Goal: Find specific page/section: Find specific page/section

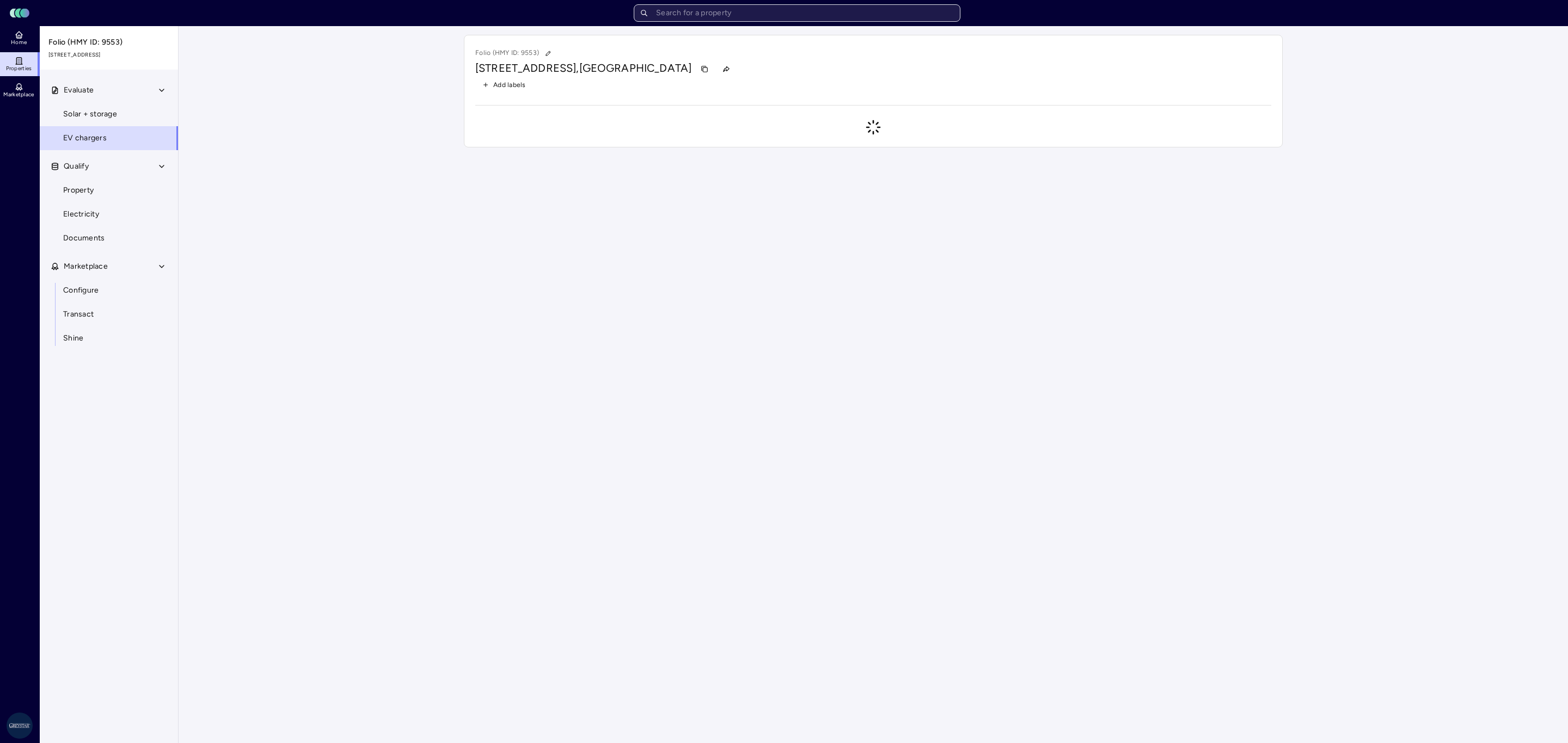
click at [673, 21] on input "text" at bounding box center [797, 13] width 327 height 17
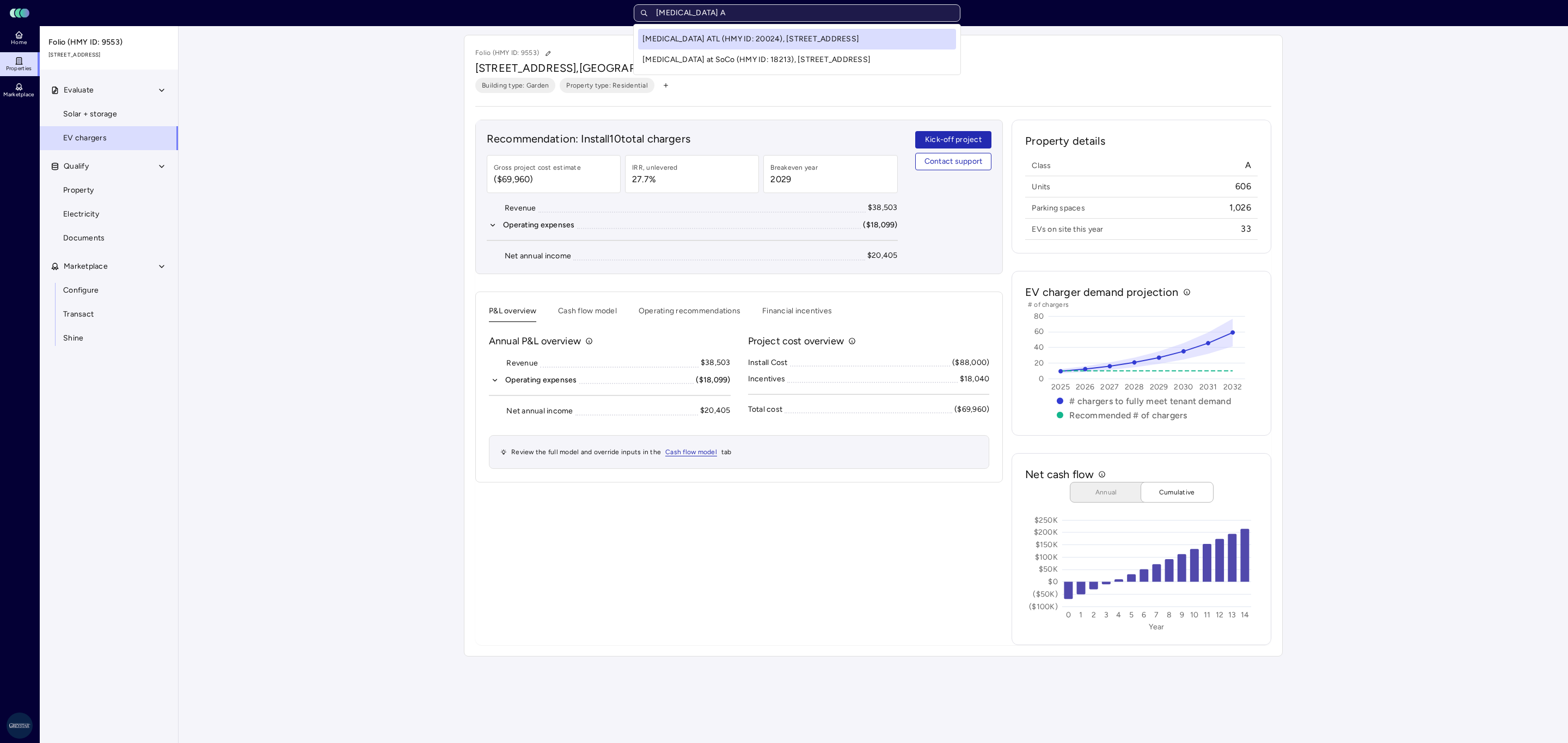
type input "[MEDICAL_DATA] AT"
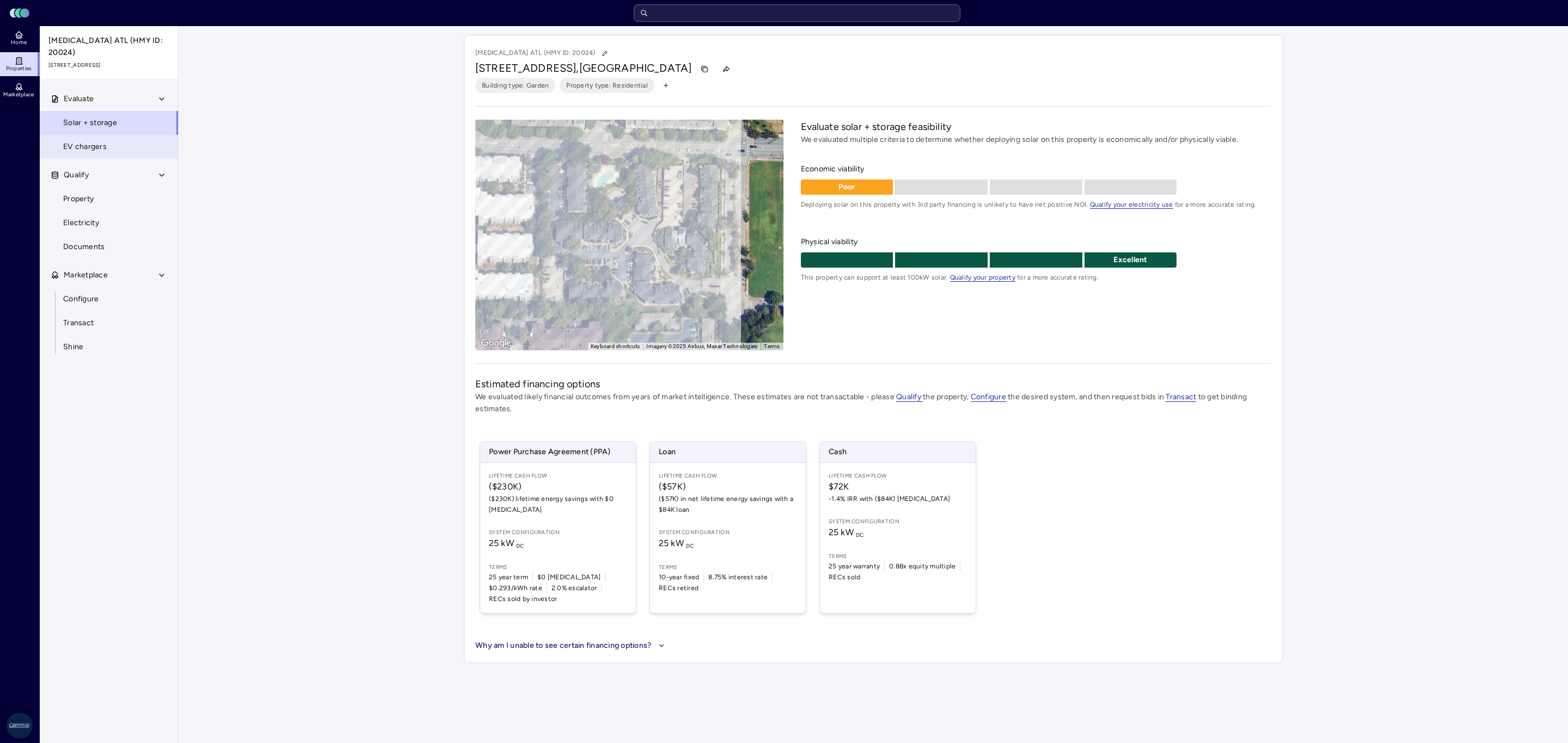
click at [108, 135] on link "EV chargers" at bounding box center [108, 147] width 139 height 24
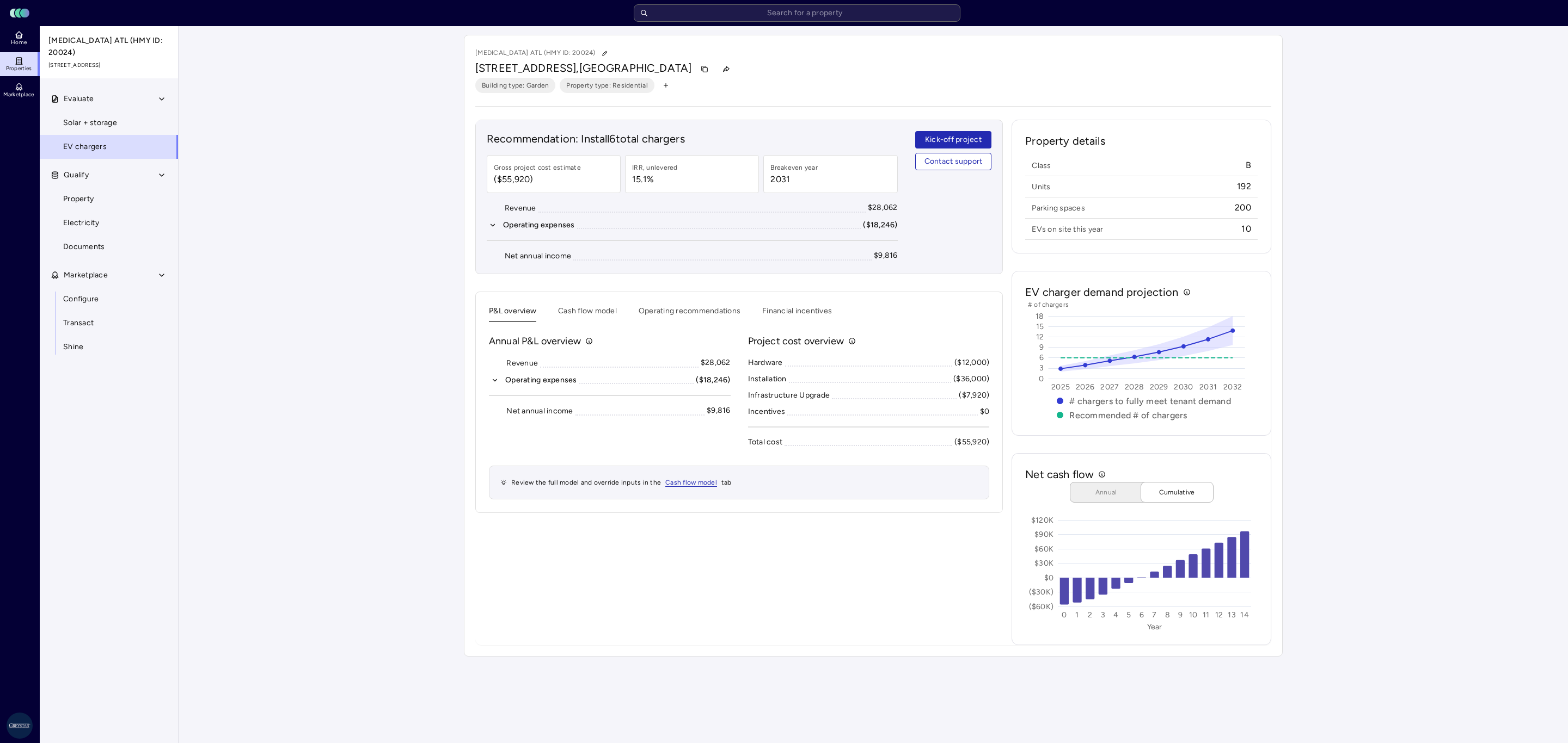
click at [499, 383] on icon "button" at bounding box center [495, 381] width 8 height 8
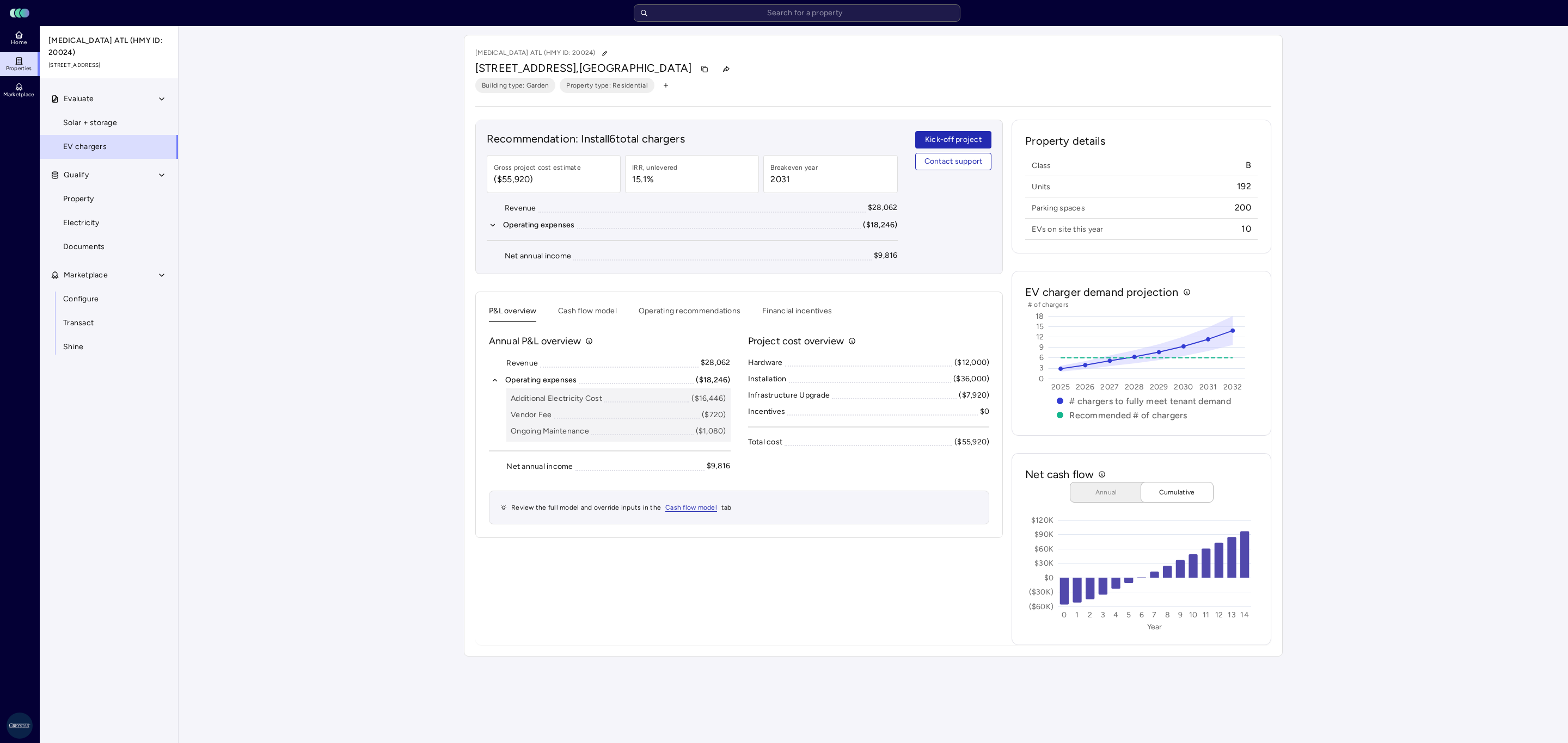
click at [424, 549] on div "Your estimates have been updated [MEDICAL_DATA] ATL (HMY ID: 20024) [STREET_ADD…" at bounding box center [873, 346] width 1390 height 639
click at [866, 11] on input "text" at bounding box center [797, 13] width 327 height 17
type input "[GEOGRAPHIC_DATA]"
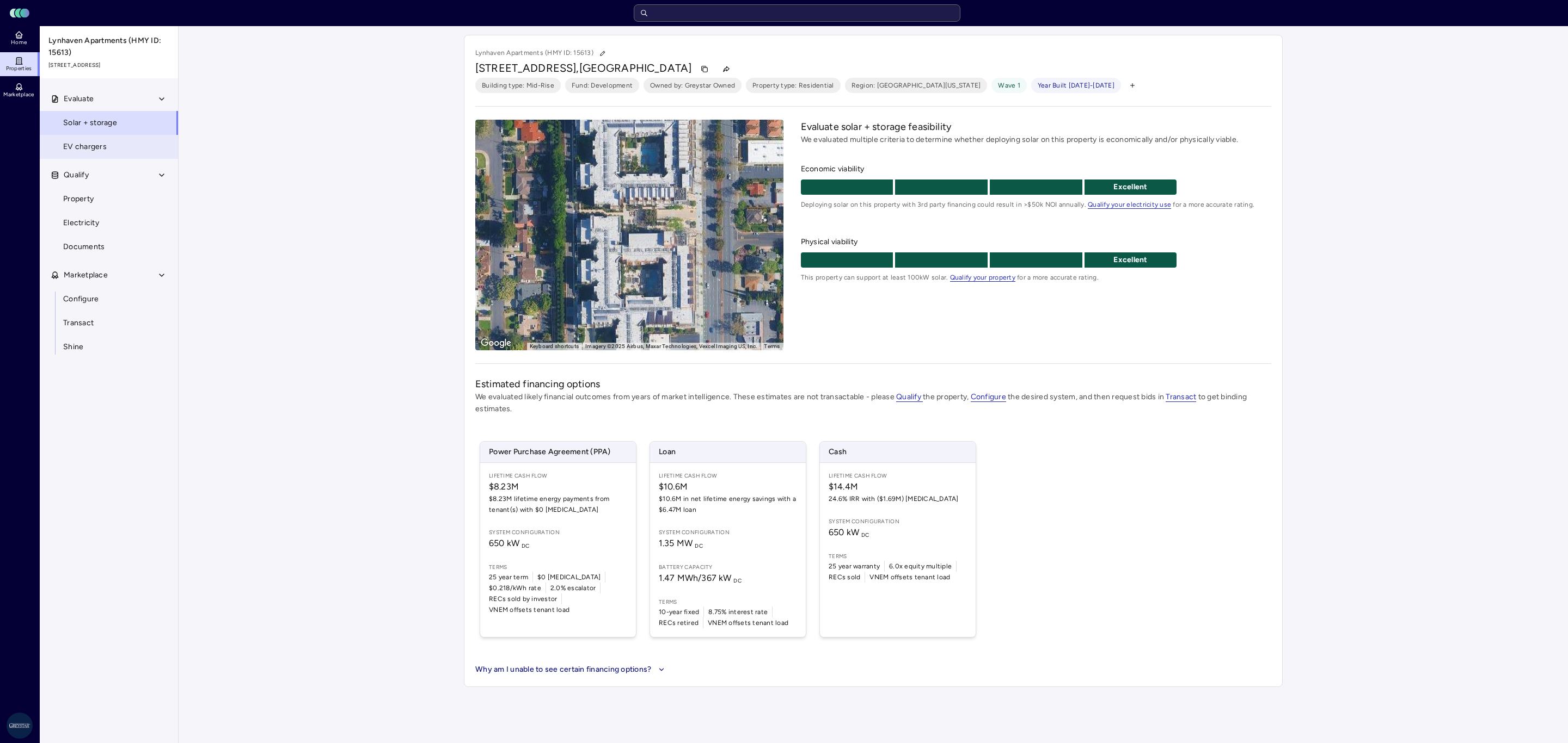
click at [87, 141] on span "EV chargers" at bounding box center [85, 147] width 44 height 12
